Goal: Contribute content: Contribute content

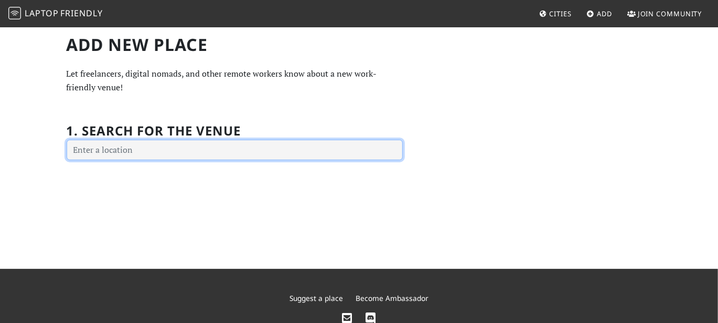
click at [108, 158] on input "text" at bounding box center [235, 150] width 336 height 21
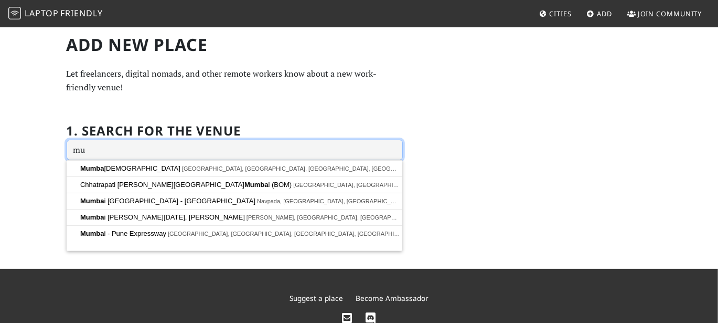
type input "m"
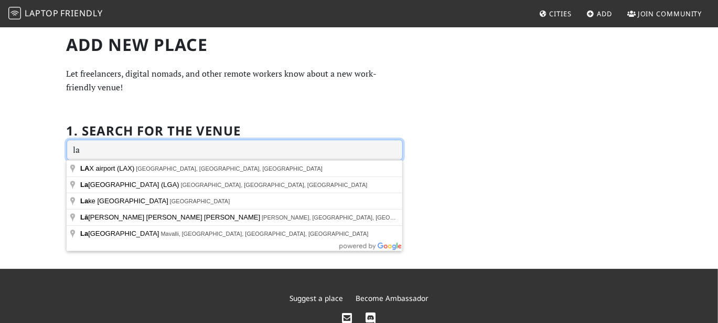
type input "l"
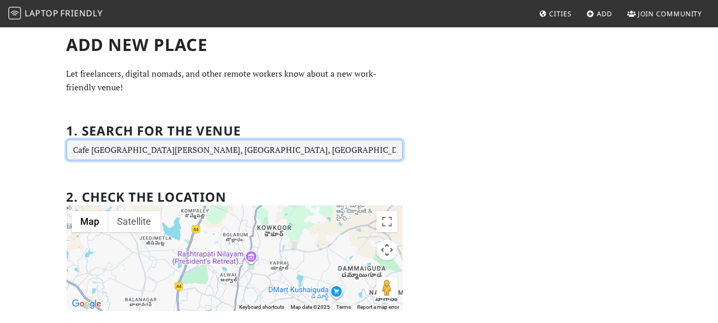
click at [360, 155] on input "Cafe [GEOGRAPHIC_DATA][PERSON_NAME], [GEOGRAPHIC_DATA], [GEOGRAPHIC_DATA]" at bounding box center [235, 150] width 336 height 21
drag, startPoint x: 387, startPoint y: 150, endPoint x: 81, endPoint y: 133, distance: 306.3
click at [81, 133] on div "1. Search for the venue Cafe [GEOGRAPHIC_DATA], [STREET_ADDRESS][PERSON_NAME]" at bounding box center [235, 135] width 336 height 49
type input "[GEOGRAPHIC_DATA], [GEOGRAPHIC_DATA], [GEOGRAPHIC_DATA], [GEOGRAPHIC_DATA]"
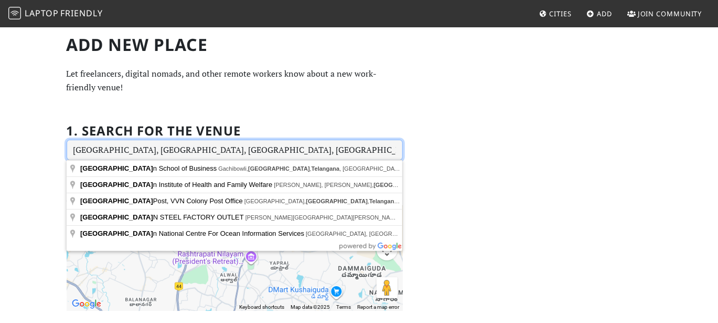
drag, startPoint x: 229, startPoint y: 154, endPoint x: 31, endPoint y: 132, distance: 198.9
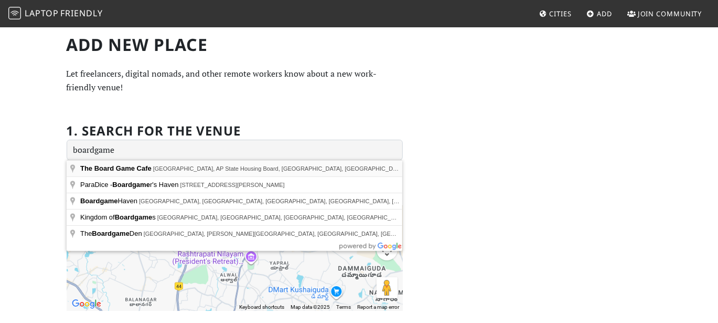
type input "The Board Game Cafe, [GEOGRAPHIC_DATA], AP State Housing Board, [GEOGRAPHIC_DAT…"
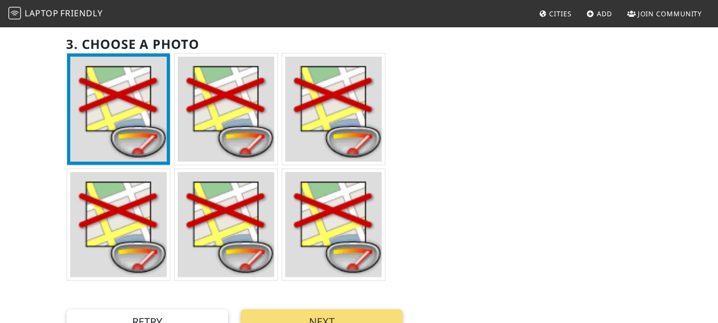
scroll to position [306, 0]
